Goal: Register for event/course

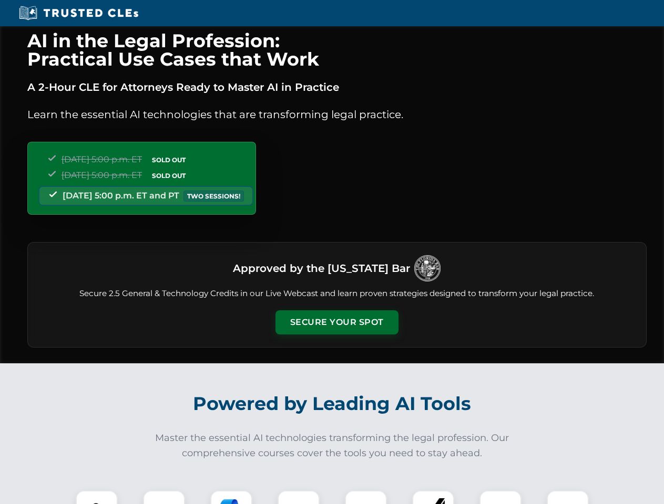
click at [336, 323] on button "Secure Your Spot" at bounding box center [336, 323] width 123 height 24
click at [97, 498] on img at bounding box center [96, 512] width 30 height 30
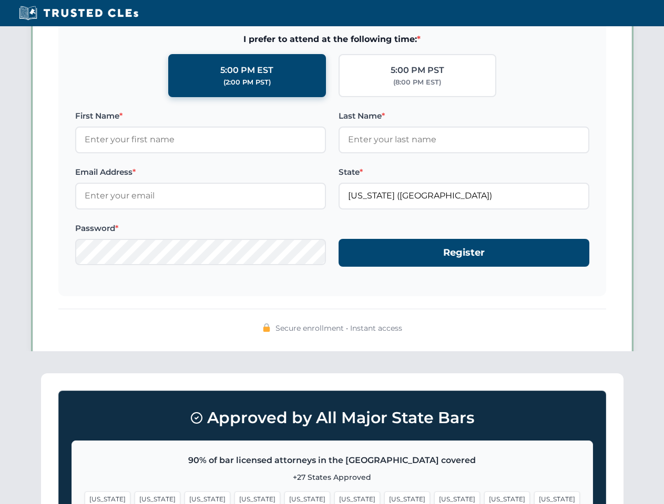
click at [384, 498] on span "[US_STATE]" at bounding box center [407, 499] width 46 height 15
click at [484, 498] on span "[US_STATE]" at bounding box center [507, 499] width 46 height 15
